Goal: Information Seeking & Learning: Learn about a topic

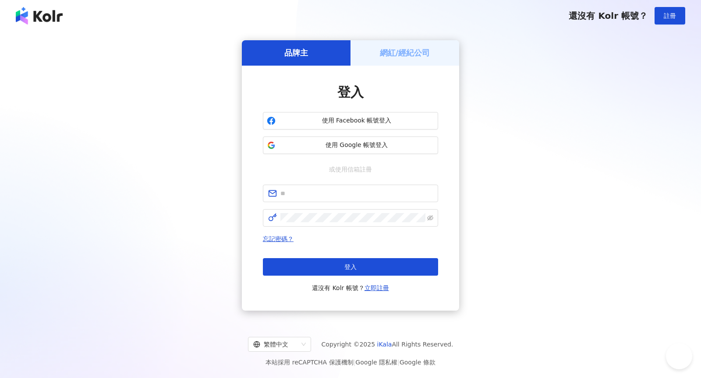
click at [390, 156] on div "登入 使用 Facebook 帳號登入 使用 Google 帳號登入 或使用信箱註冊 忘記密碼？ 登入 還沒有 Kolr 帳號？ 立即註冊" at bounding box center [350, 188] width 175 height 210
click at [380, 145] on span "使用 Google 帳號登入" at bounding box center [356, 145] width 155 height 9
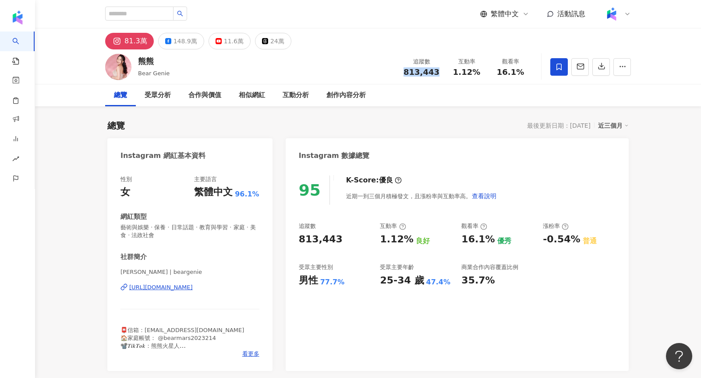
drag, startPoint x: 405, startPoint y: 72, endPoint x: 441, endPoint y: 71, distance: 35.9
click at [442, 71] on div "追蹤數 813,443" at bounding box center [421, 66] width 46 height 19
copy span "813,443"
click at [193, 287] on div "[URL][DOMAIN_NAME]" at bounding box center [160, 288] width 63 height 8
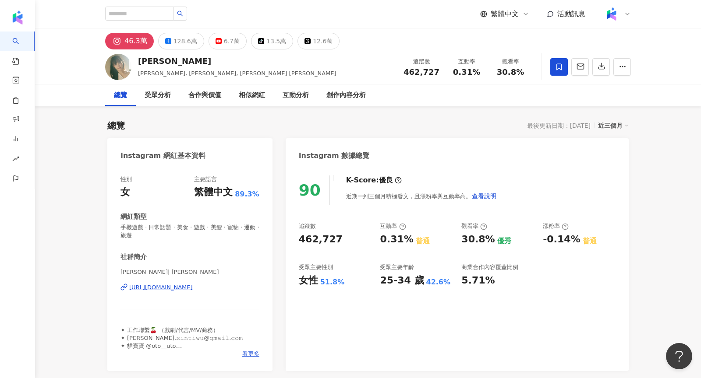
click at [174, 290] on div "https://www.instagram.com/esther_xinti/" at bounding box center [160, 288] width 63 height 8
